Goal: Task Accomplishment & Management: Manage account settings

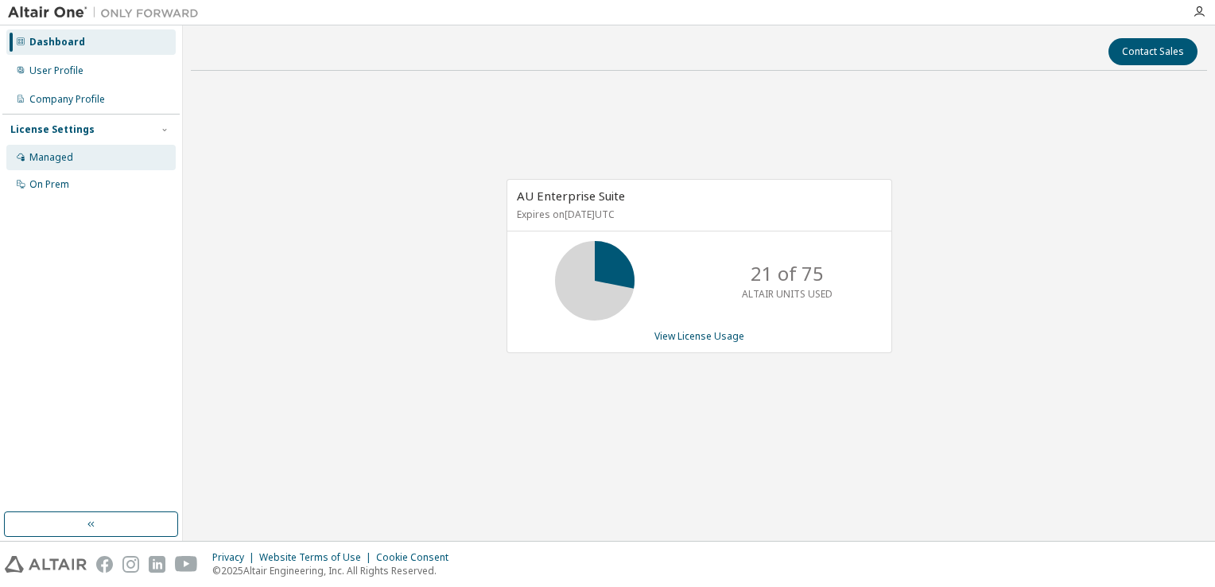
click at [73, 157] on div "Managed" at bounding box center [90, 157] width 169 height 25
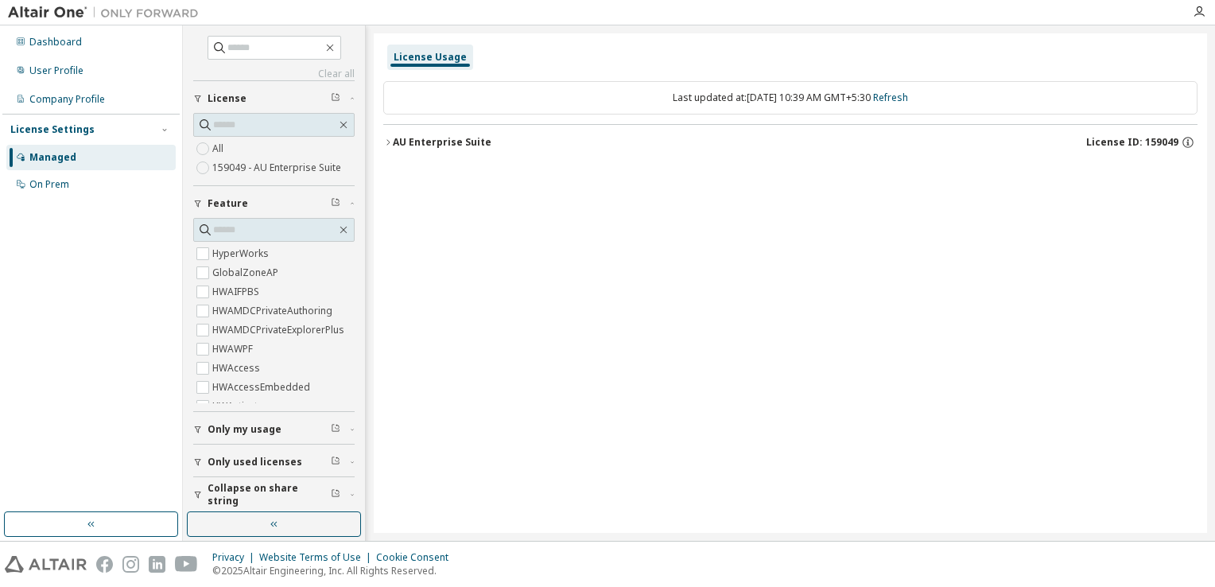
click at [387, 142] on icon "button" at bounding box center [388, 143] width 10 height 10
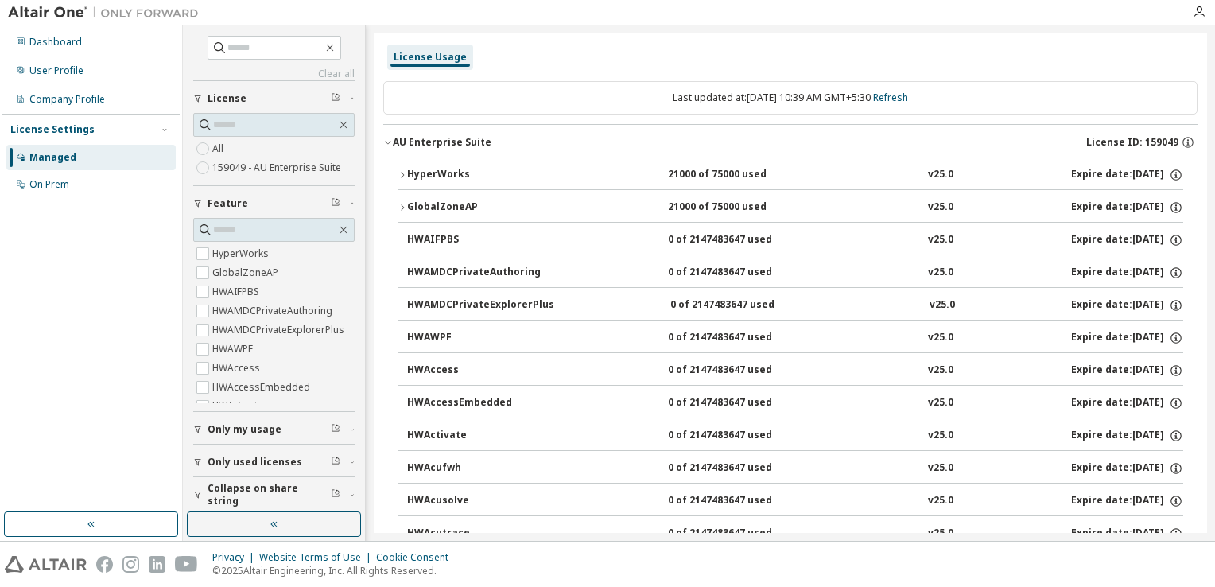
click at [397, 173] on icon "button" at bounding box center [402, 175] width 10 height 10
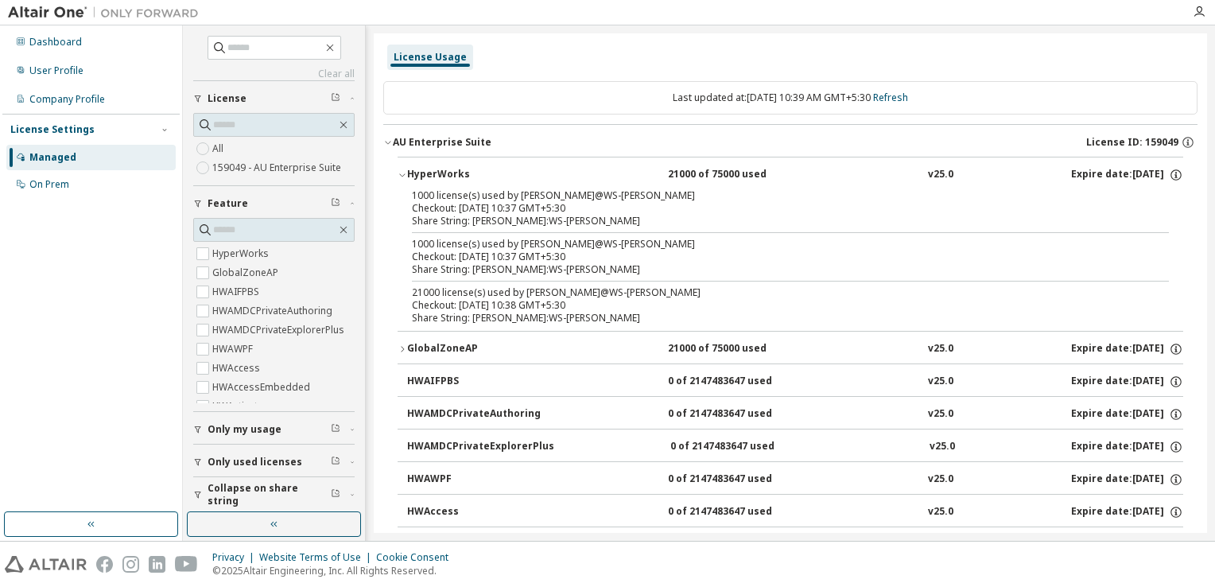
click at [389, 142] on icon "button" at bounding box center [388, 143] width 10 height 10
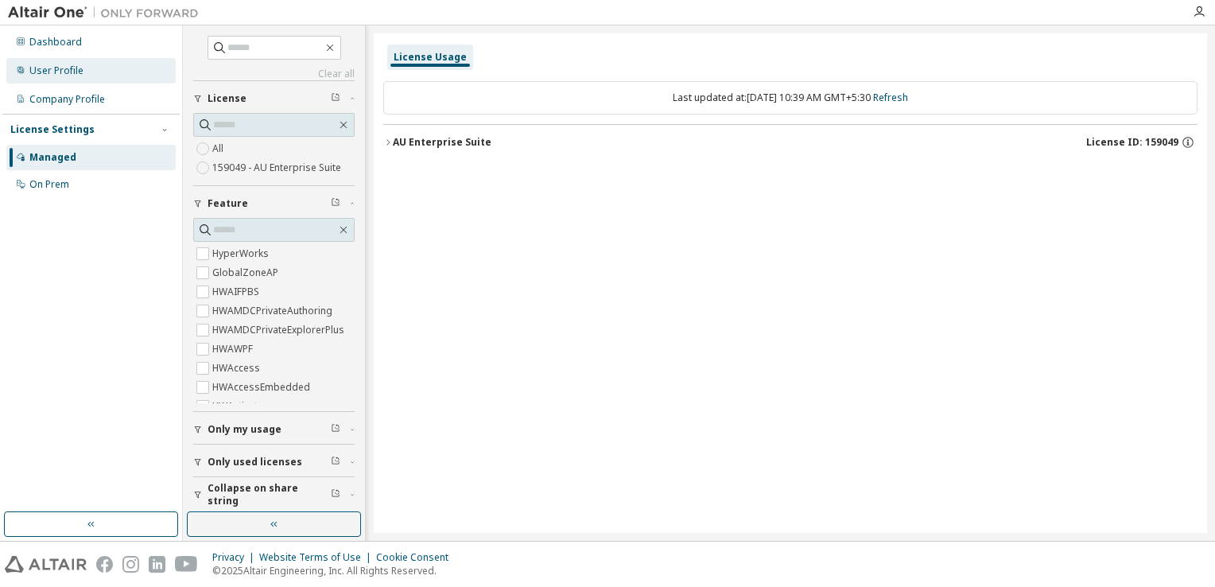
click at [74, 73] on div "User Profile" at bounding box center [56, 70] width 54 height 13
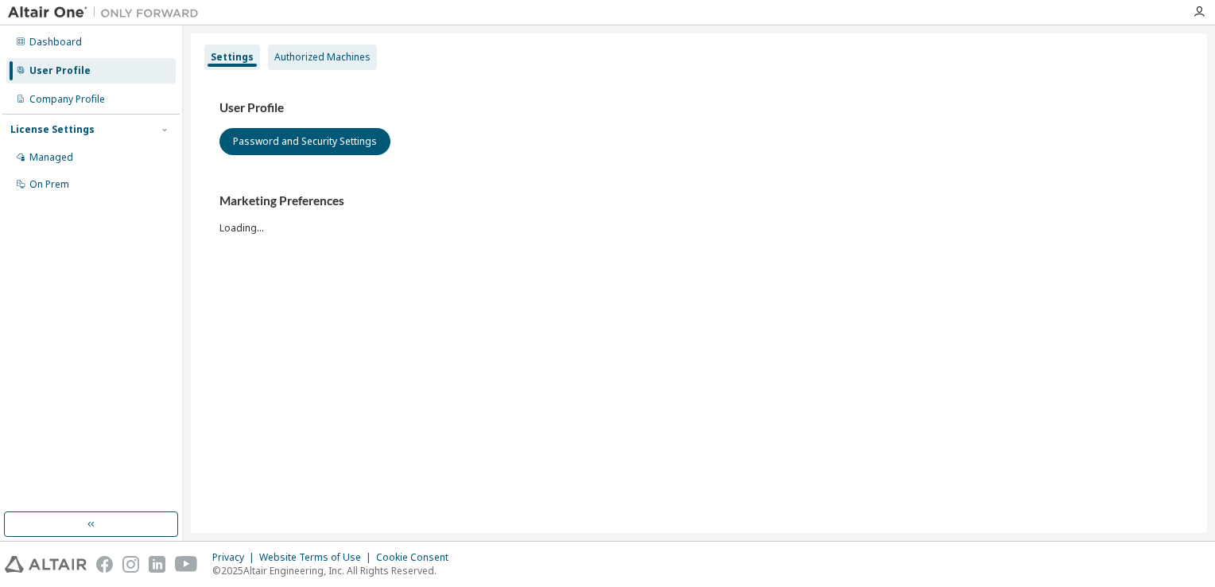
click at [350, 67] on div "Authorized Machines" at bounding box center [322, 57] width 109 height 25
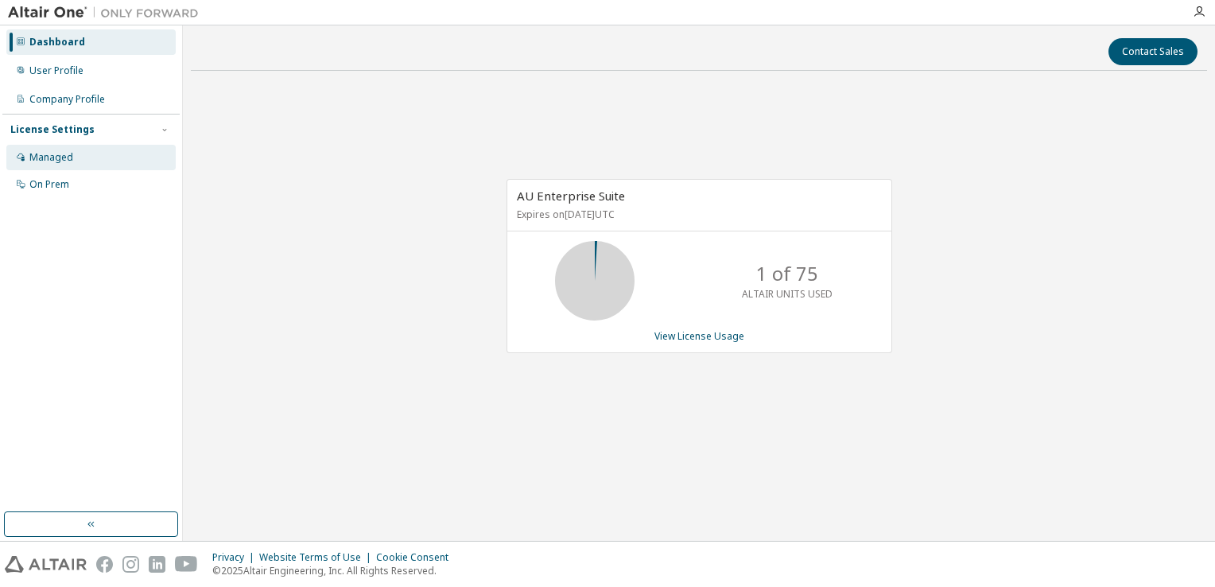
click at [61, 160] on div "Managed" at bounding box center [51, 157] width 44 height 13
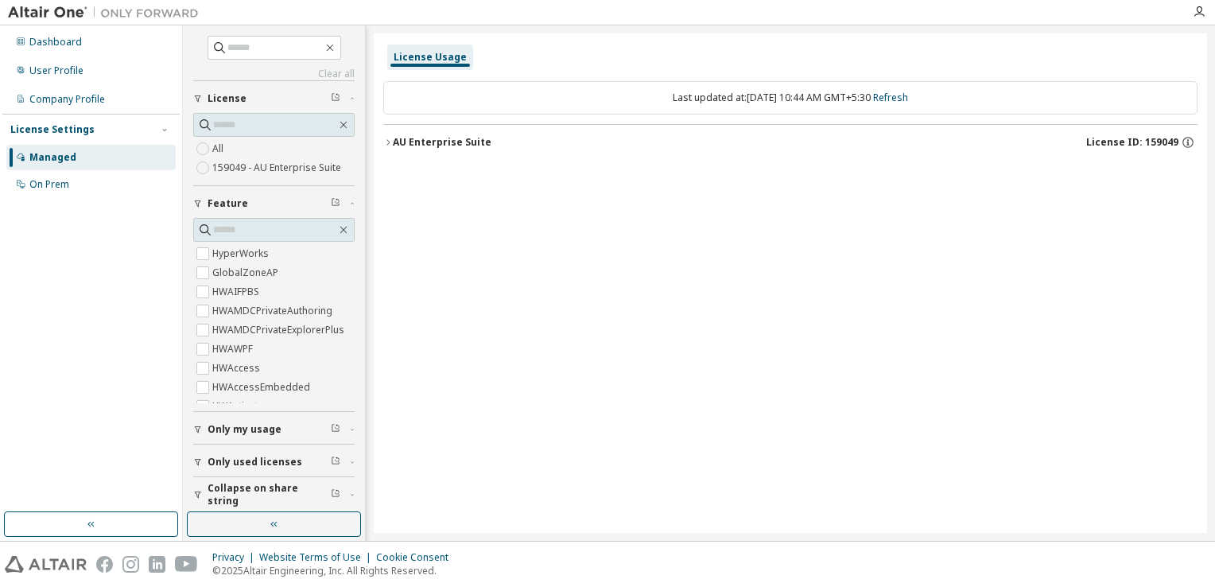
click at [390, 138] on icon "button" at bounding box center [388, 143] width 10 height 10
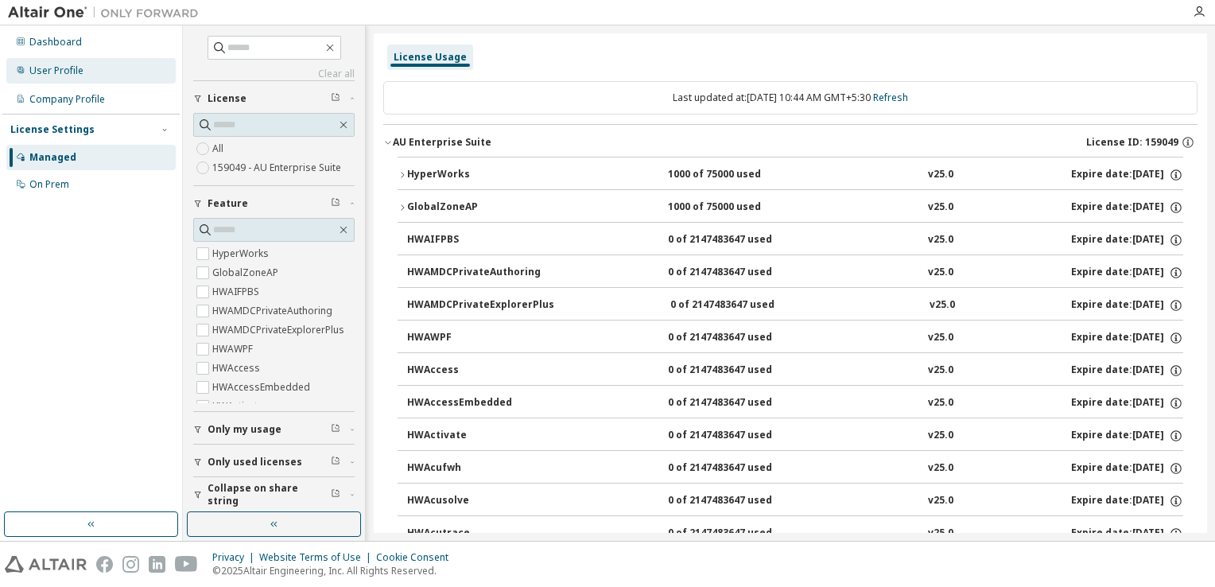
click at [76, 68] on div "User Profile" at bounding box center [56, 70] width 54 height 13
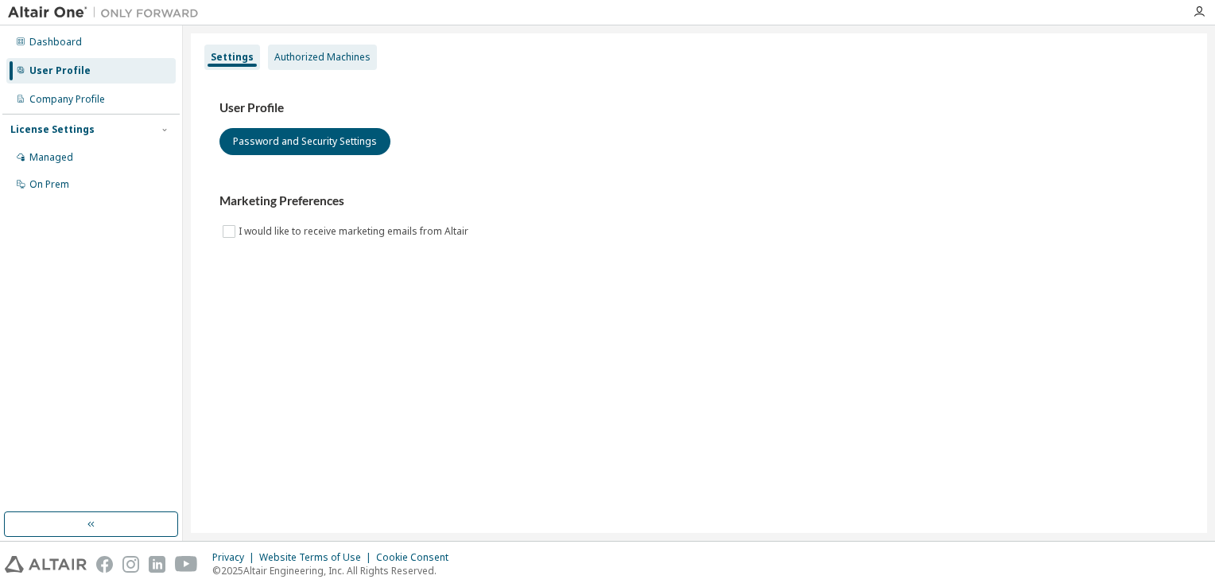
click at [318, 59] on div "Authorized Machines" at bounding box center [322, 57] width 96 height 13
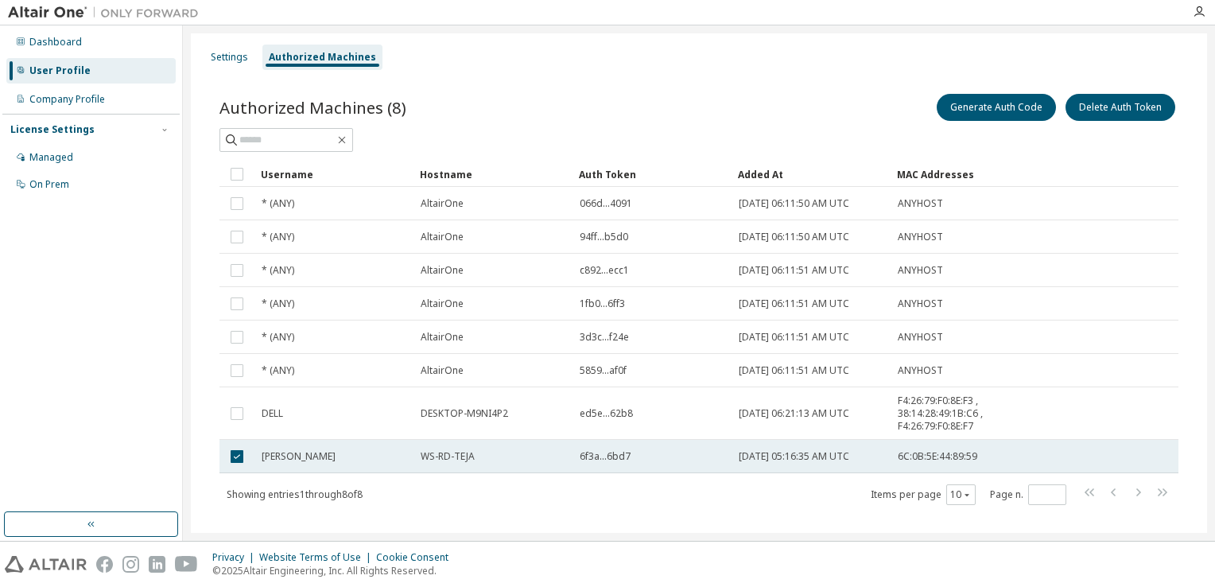
scroll to position [22, 0]
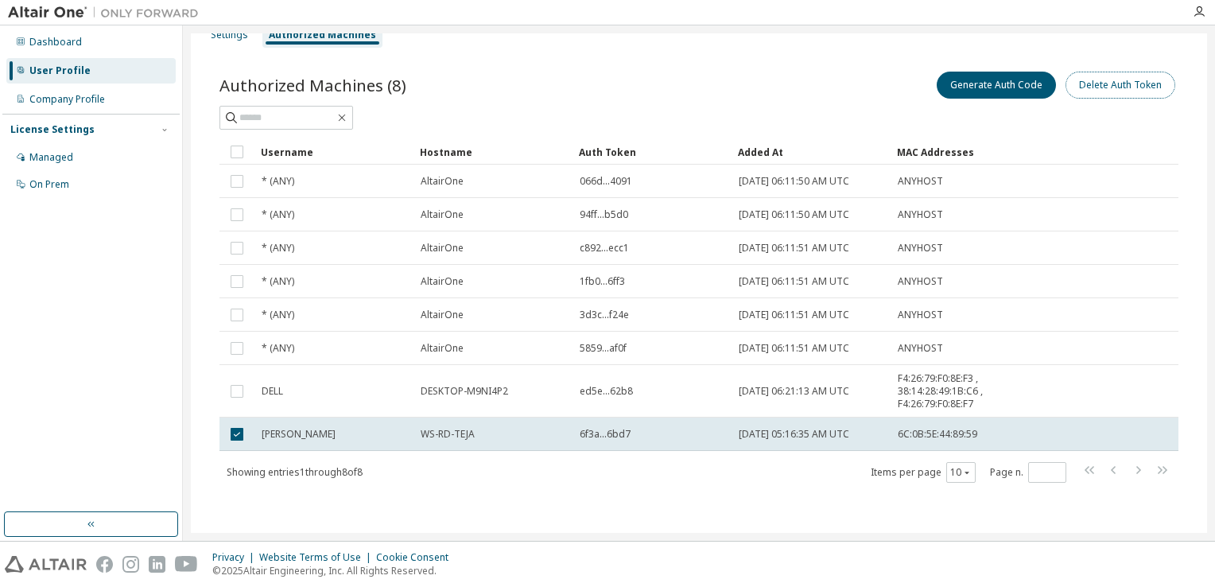
click at [1103, 85] on button "Delete Auth Token" at bounding box center [1120, 85] width 110 height 27
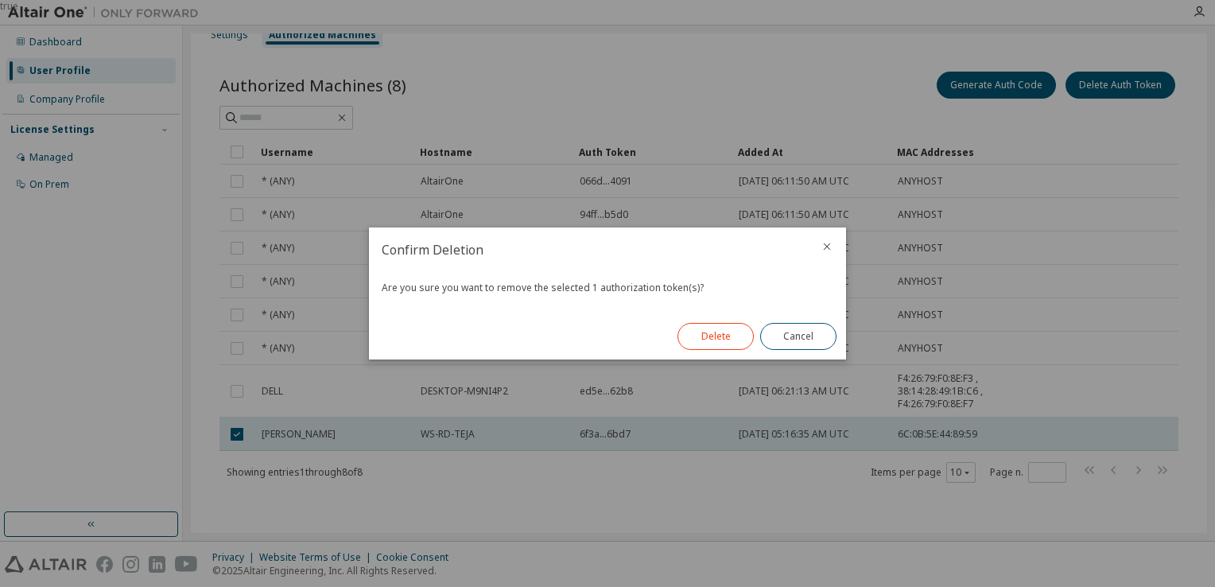
click at [723, 338] on button "Delete" at bounding box center [715, 336] width 76 height 27
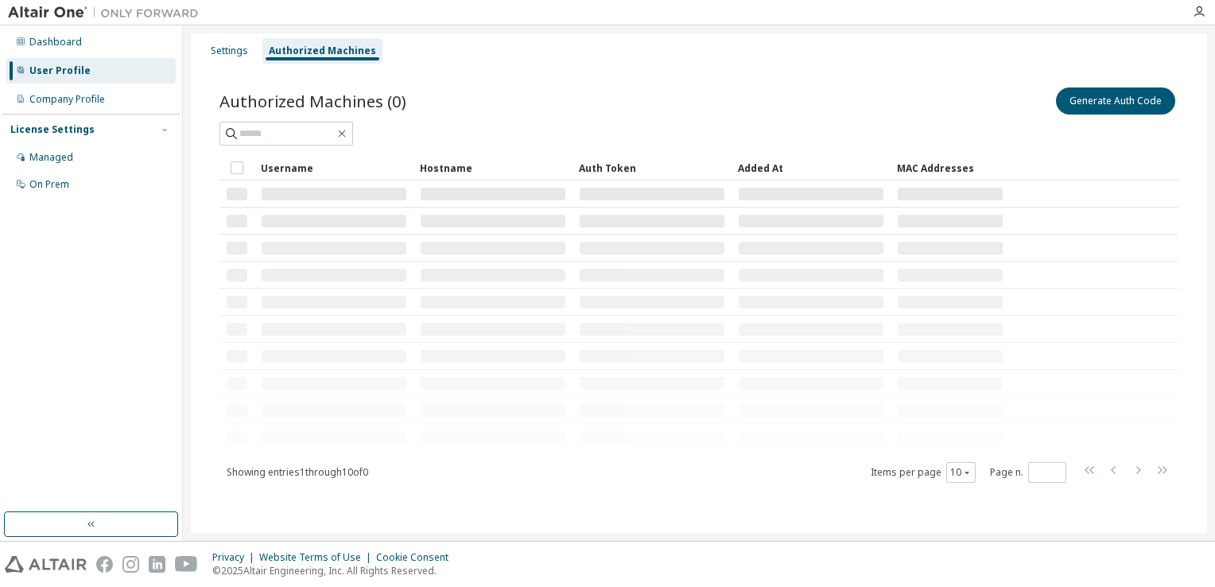
scroll to position [0, 0]
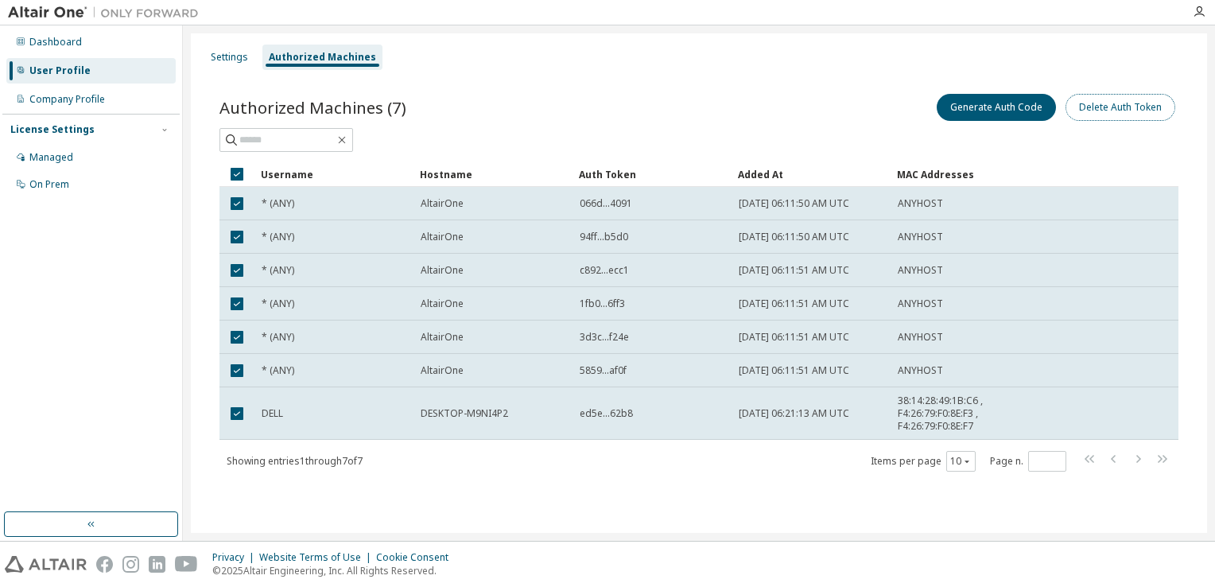
click at [1107, 116] on button "Delete Auth Token" at bounding box center [1120, 107] width 110 height 27
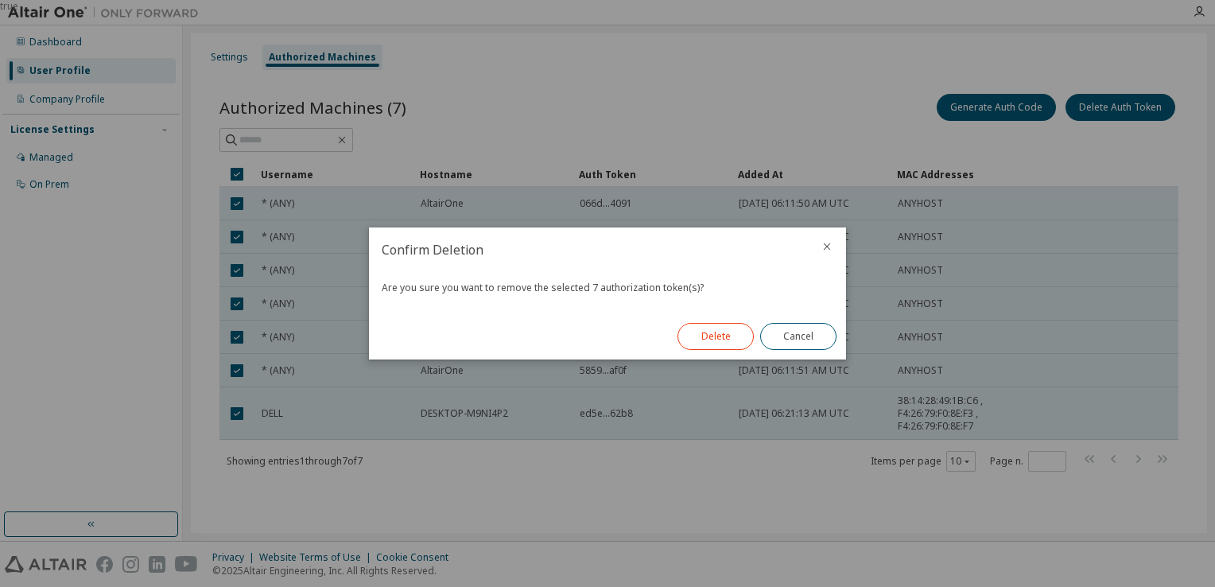
click at [722, 335] on button "Delete" at bounding box center [715, 336] width 76 height 27
